Goal: Find contact information: Find contact information

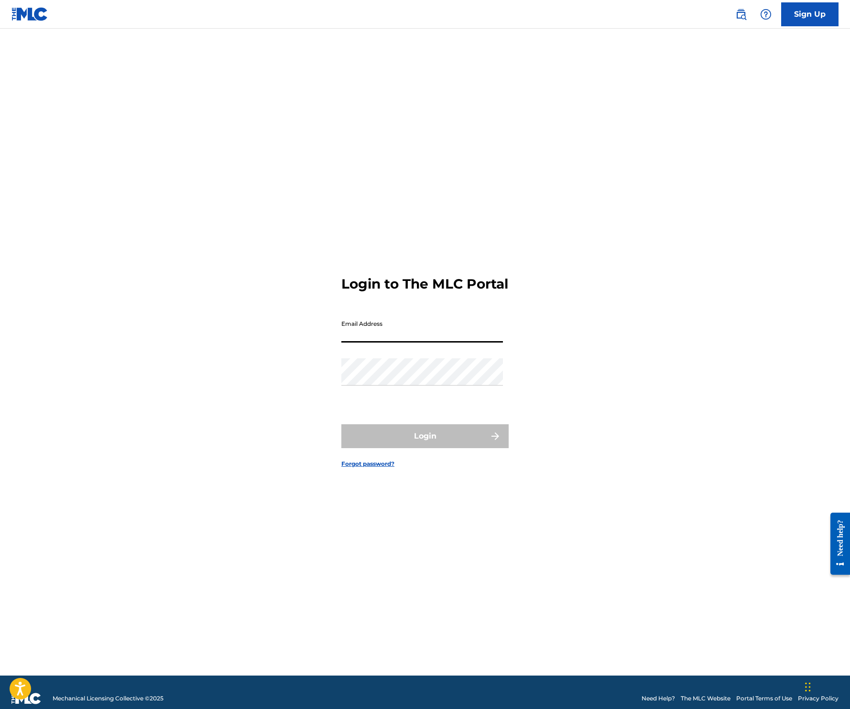
click at [484, 343] on input "Email Address" at bounding box center [421, 328] width 161 height 27
type input "[EMAIL_ADDRESS][DOMAIN_NAME]"
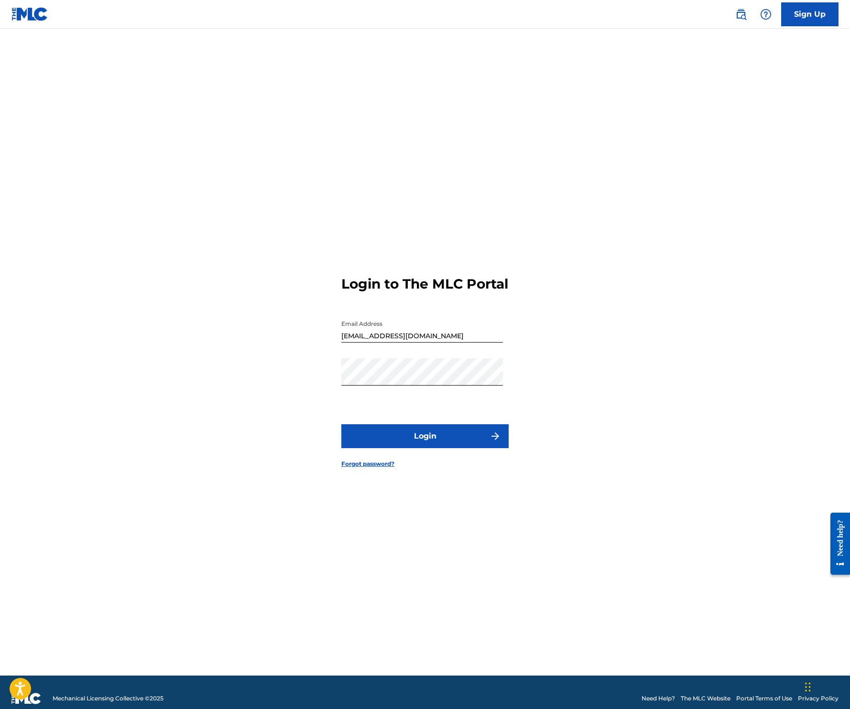
click at [441, 439] on button "Login" at bounding box center [424, 436] width 167 height 24
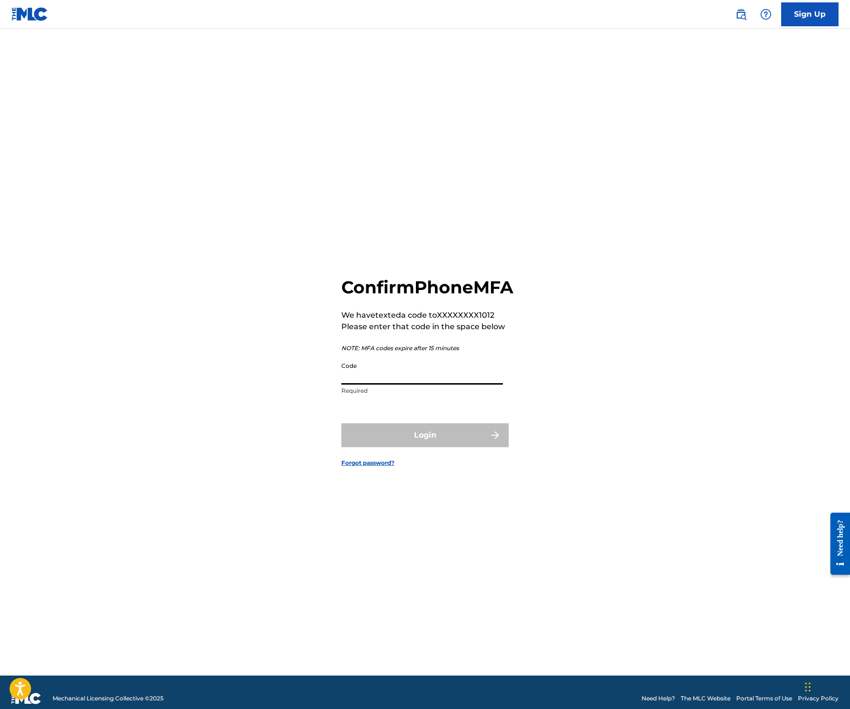
click at [366, 383] on input "Code" at bounding box center [421, 370] width 161 height 27
paste input "414317"
type input "414317"
click at [362, 442] on button "Login" at bounding box center [424, 435] width 167 height 24
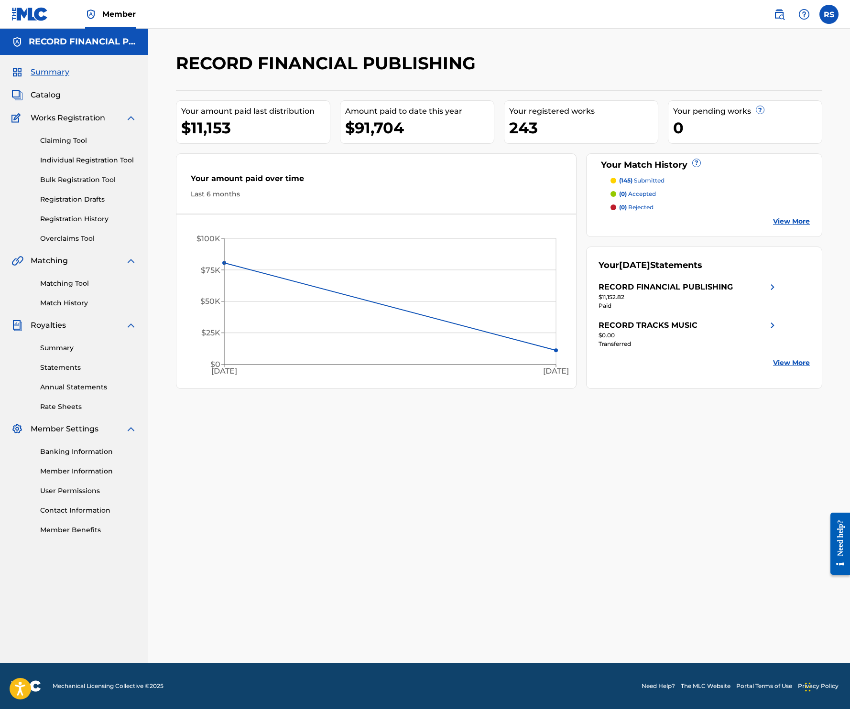
click at [800, 11] on img at bounding box center [803, 14] width 11 height 11
click at [800, 40] on link "Contact us" at bounding box center [803, 39] width 81 height 23
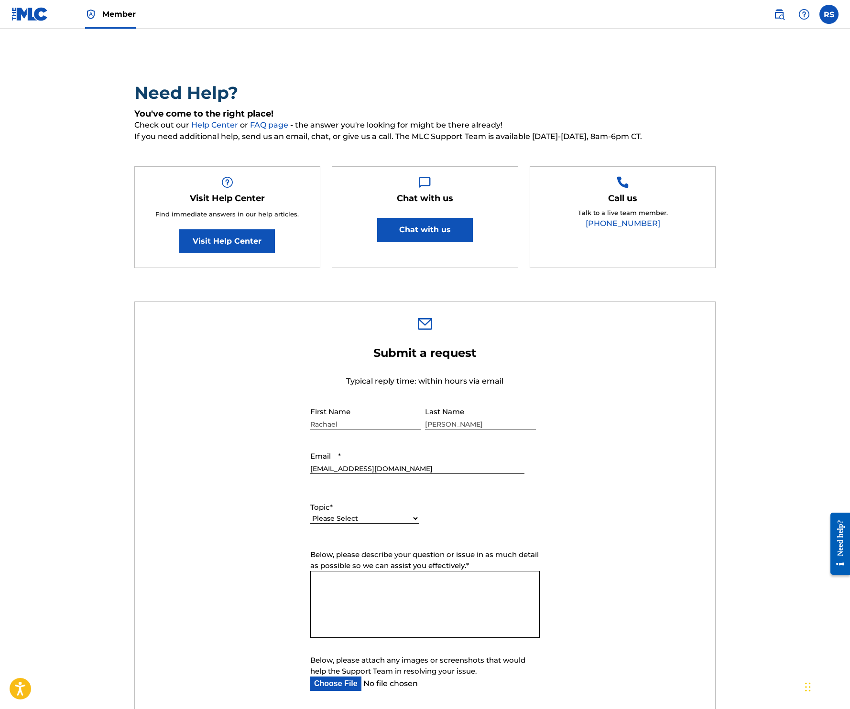
scroll to position [26, 0]
